Goal: Transaction & Acquisition: Download file/media

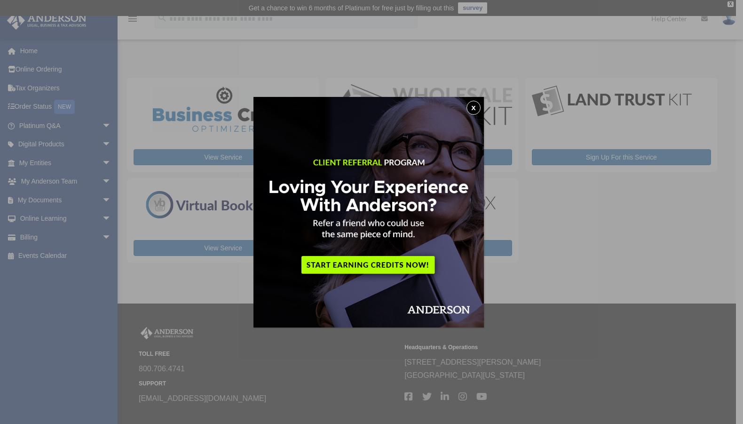
click at [52, 146] on div "x" at bounding box center [371, 212] width 743 height 424
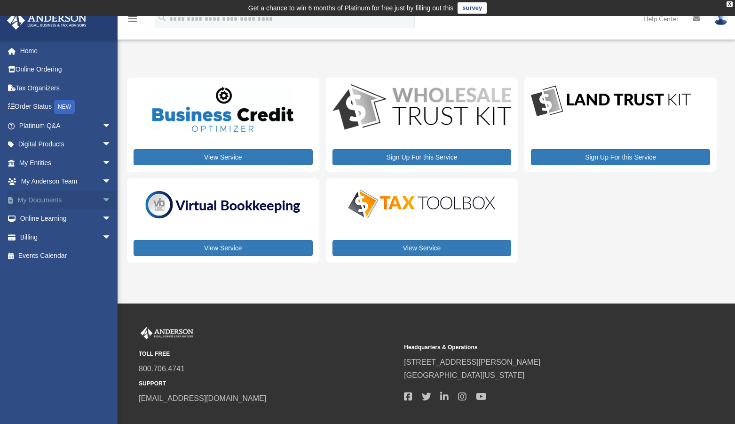
click at [49, 196] on link "My Documents arrow_drop_down" at bounding box center [66, 199] width 119 height 19
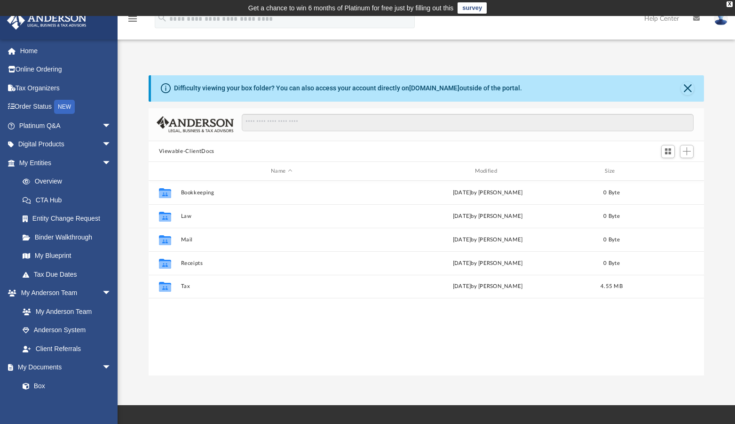
scroll to position [206, 548]
click at [63, 237] on link "Binder Walkthrough" at bounding box center [69, 237] width 112 height 19
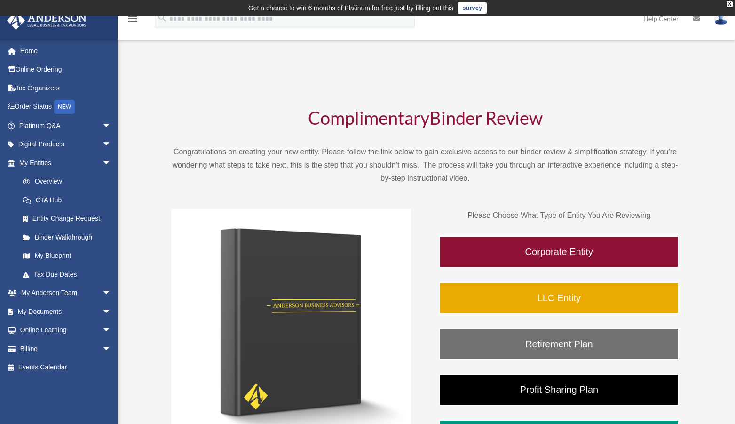
click at [63, 237] on link "Binder Walkthrough" at bounding box center [67, 237] width 108 height 19
click at [62, 312] on link "My Documents arrow_drop_down" at bounding box center [66, 311] width 119 height 19
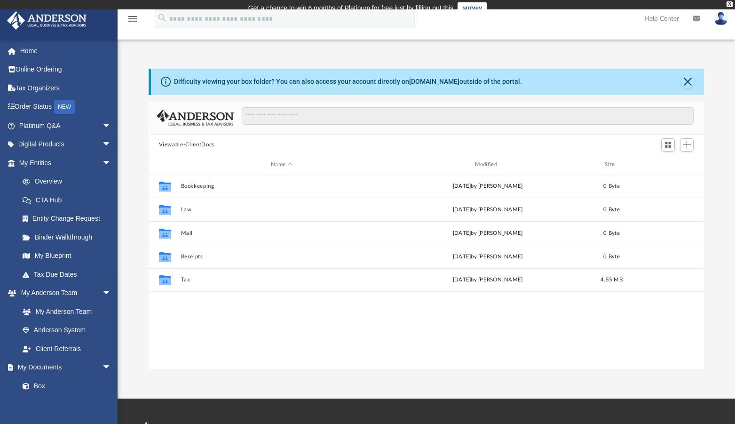
scroll to position [205, 548]
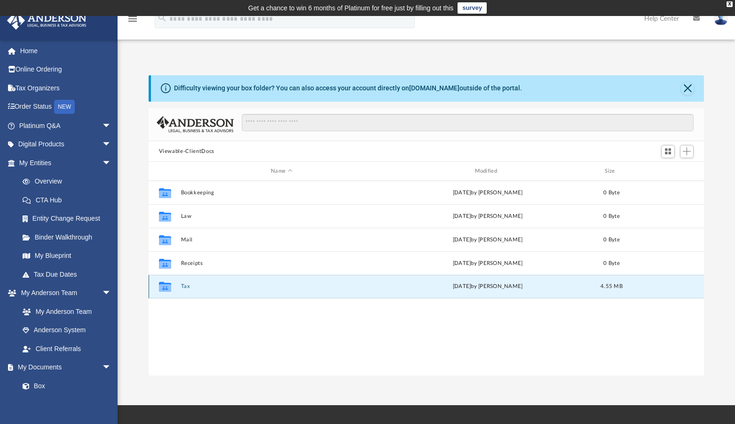
click at [188, 285] on button "Tax" at bounding box center [282, 286] width 202 height 6
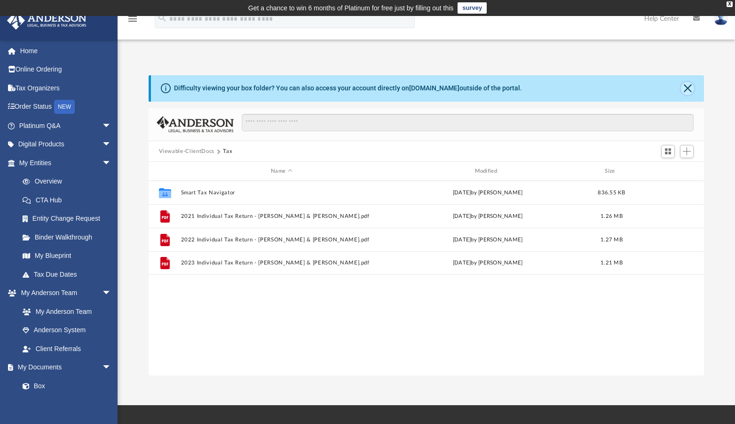
click at [687, 90] on button "Close" at bounding box center [687, 88] width 13 height 13
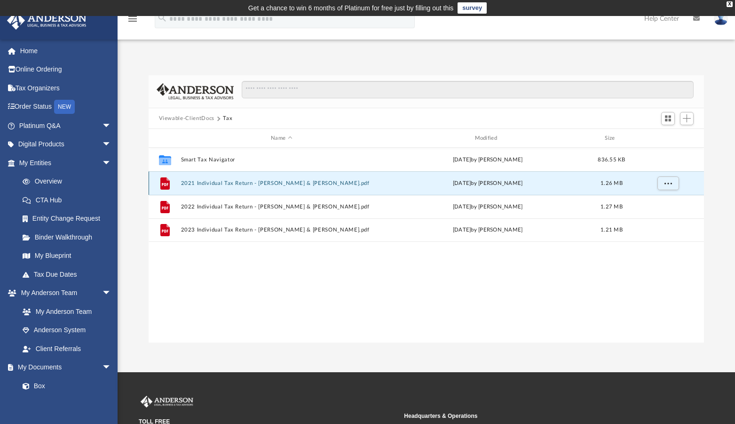
click at [267, 181] on button "2021 Individual Tax Return - [PERSON_NAME] & [PERSON_NAME].pdf" at bounding box center [282, 183] width 202 height 6
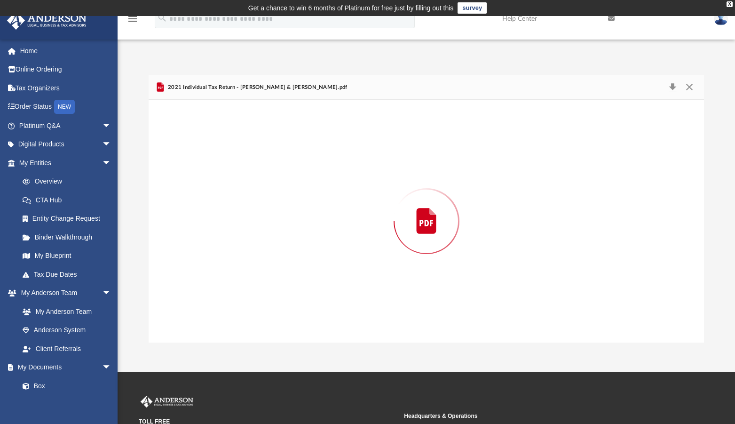
click at [267, 181] on div "Preview" at bounding box center [427, 221] width 556 height 243
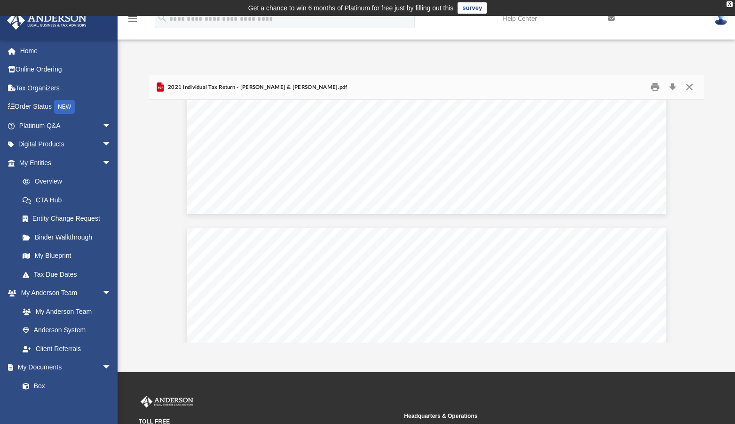
scroll to position [330, 0]
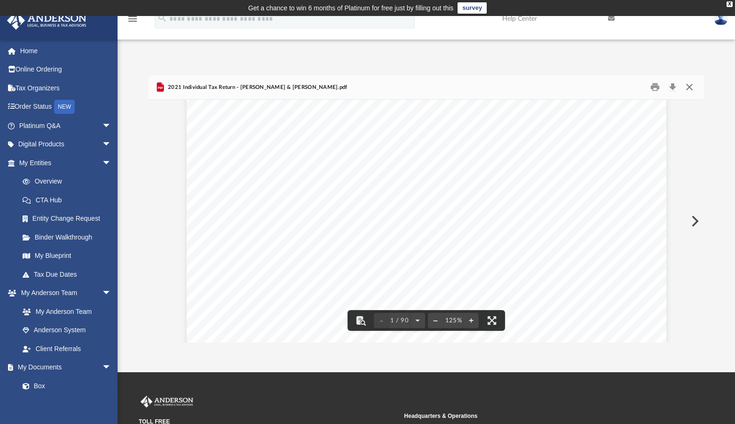
click at [693, 91] on button "Close" at bounding box center [689, 87] width 17 height 15
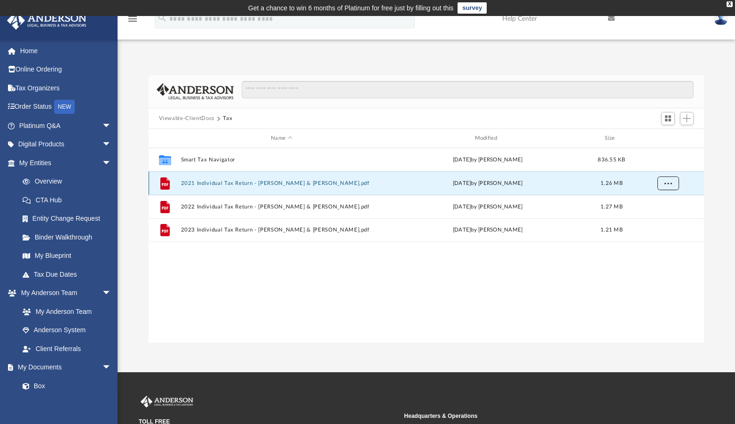
click at [672, 187] on button "More options" at bounding box center [668, 183] width 22 height 14
click at [658, 219] on li "Download" at bounding box center [658, 217] width 27 height 10
